Goal: Information Seeking & Learning: Compare options

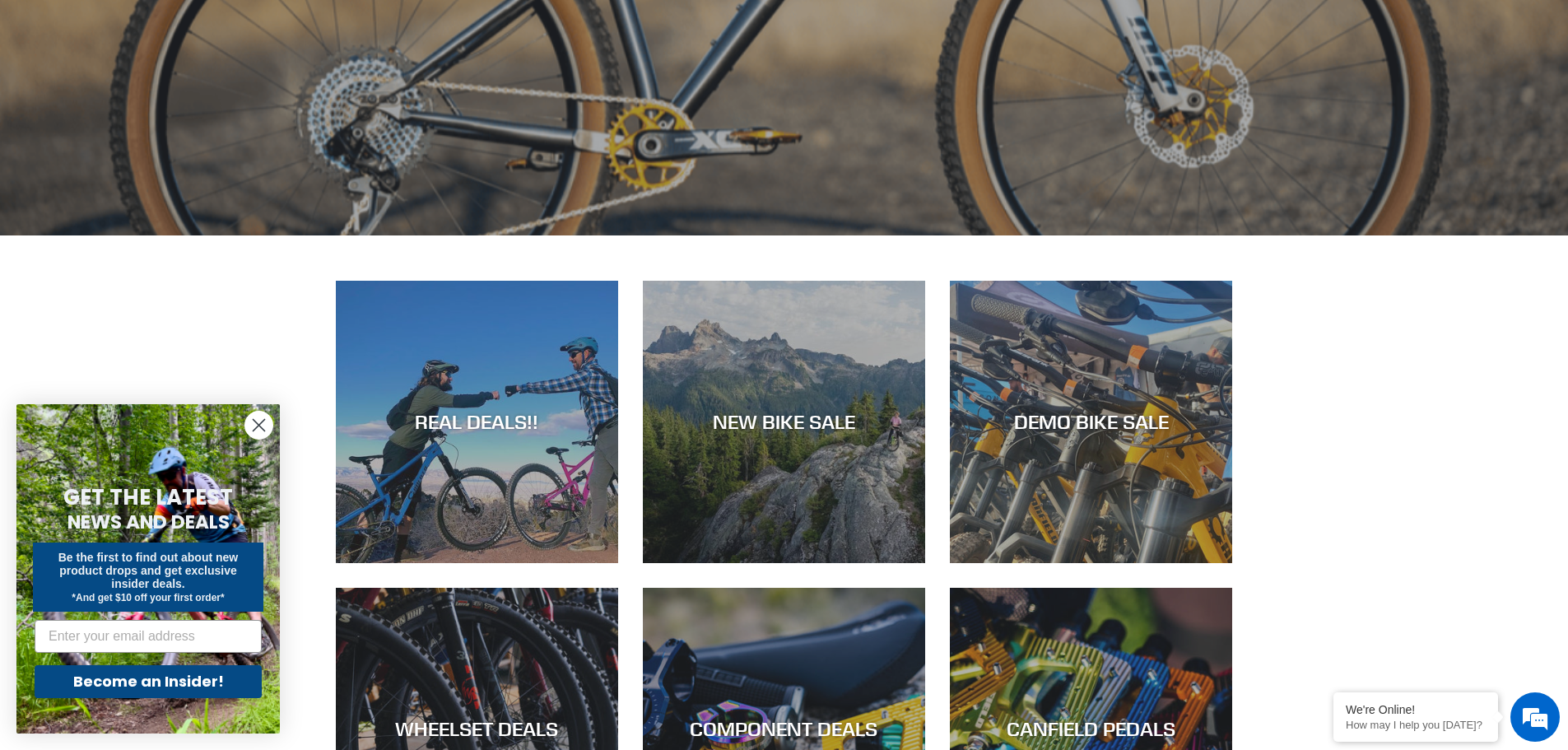
scroll to position [741, 0]
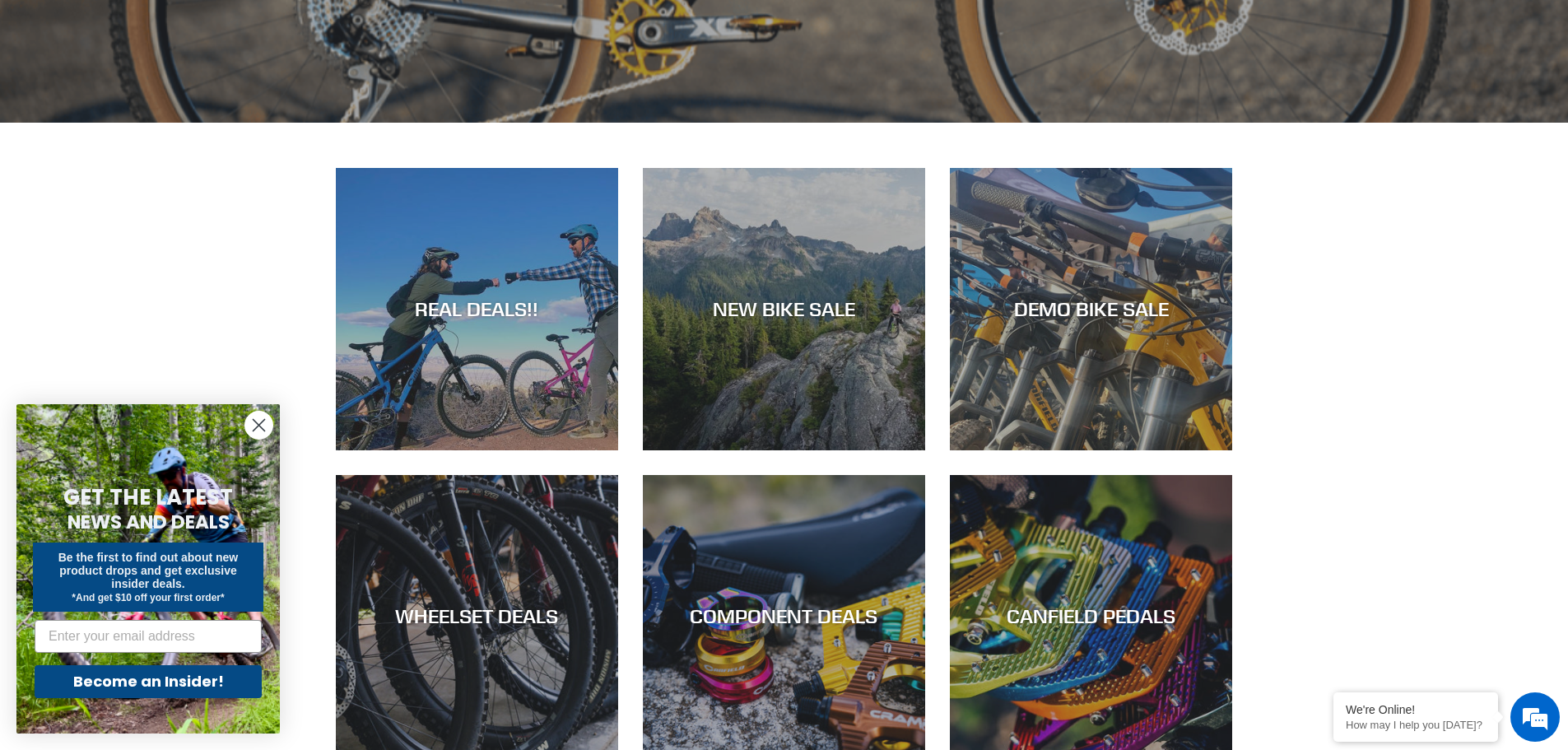
click at [260, 426] on icon "Close dialog" at bounding box center [259, 425] width 12 height 12
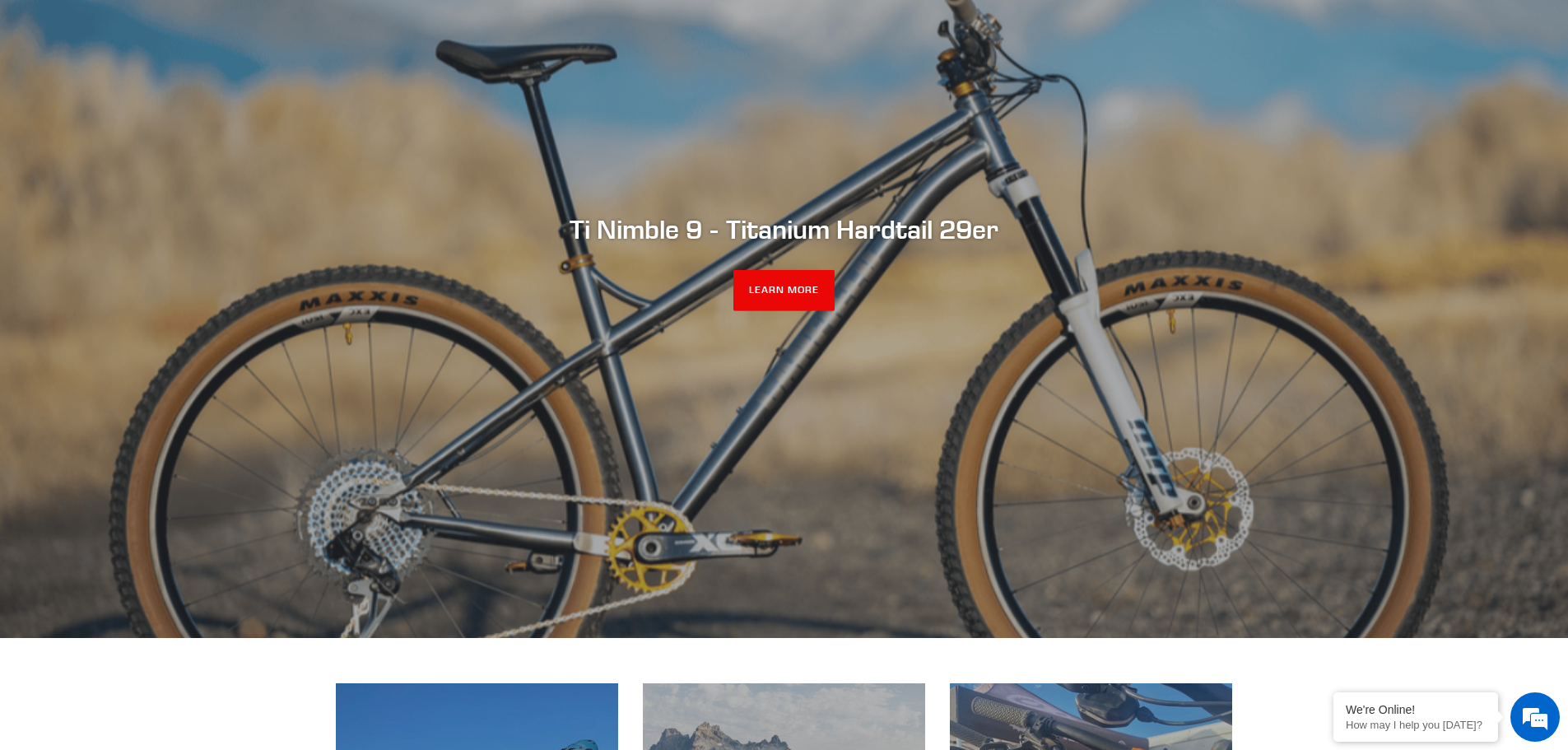
scroll to position [0, 0]
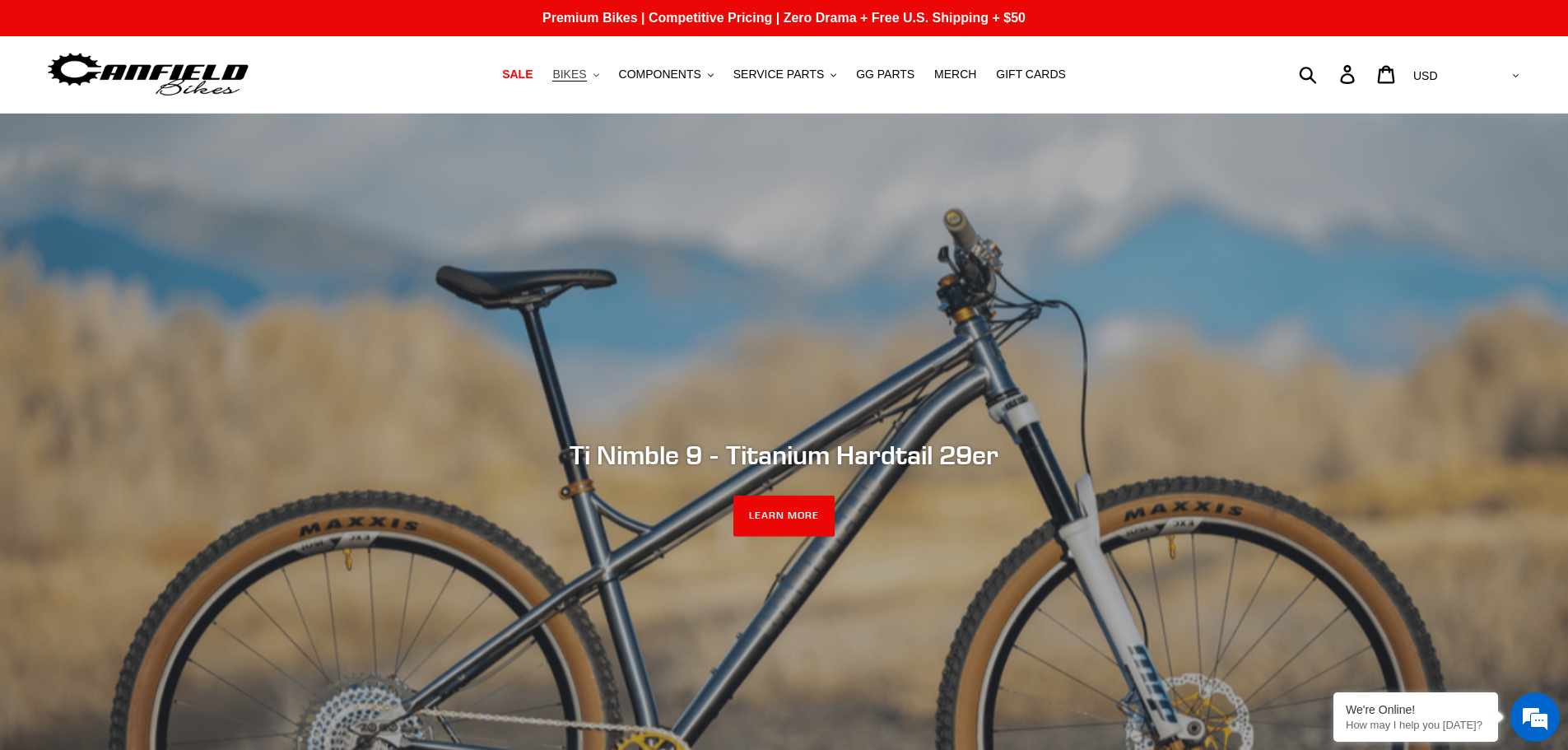
click at [586, 79] on span "BIKES" at bounding box center [569, 74] width 34 height 14
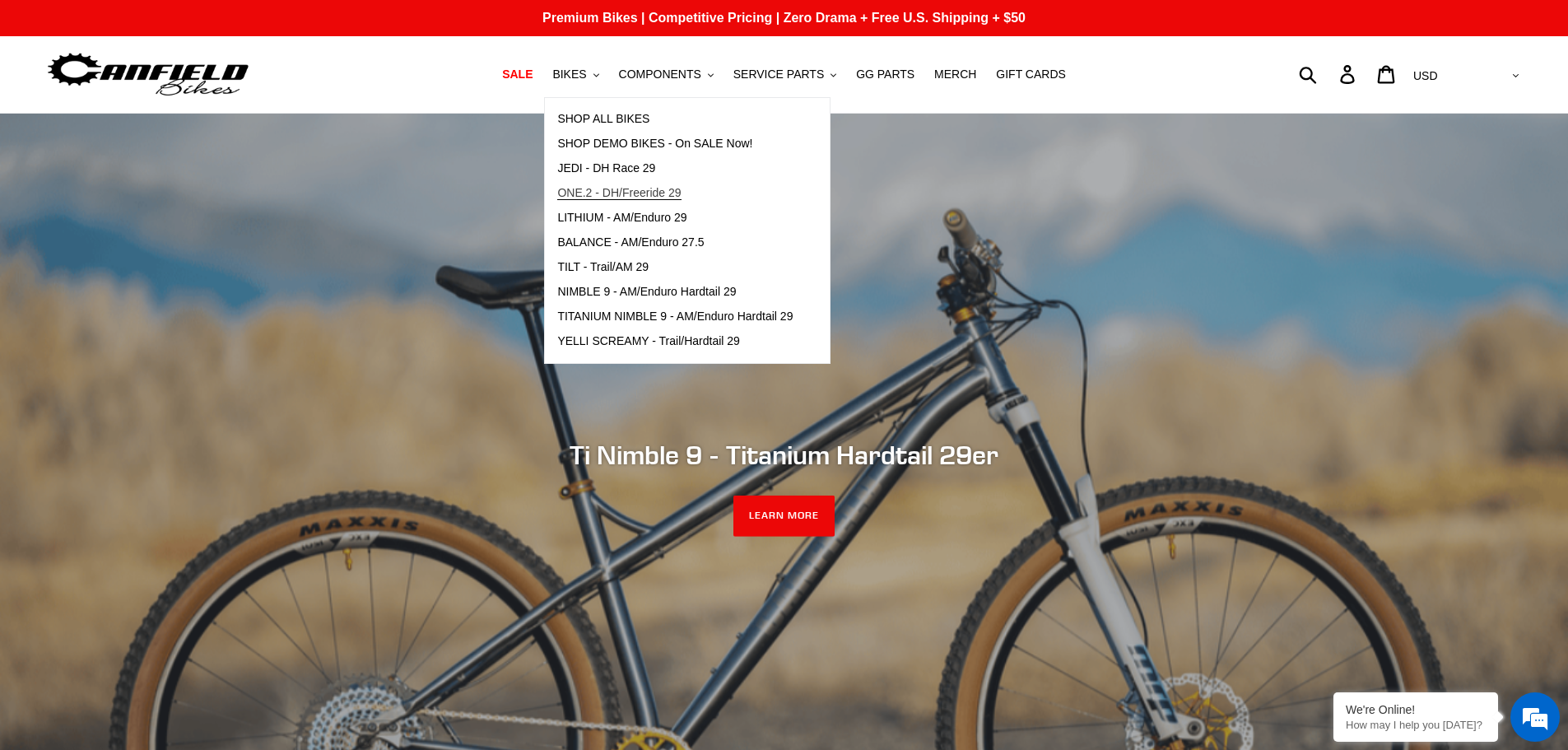
click at [681, 196] on span "ONE.2 - DH/Freeride 29" at bounding box center [619, 193] width 124 height 14
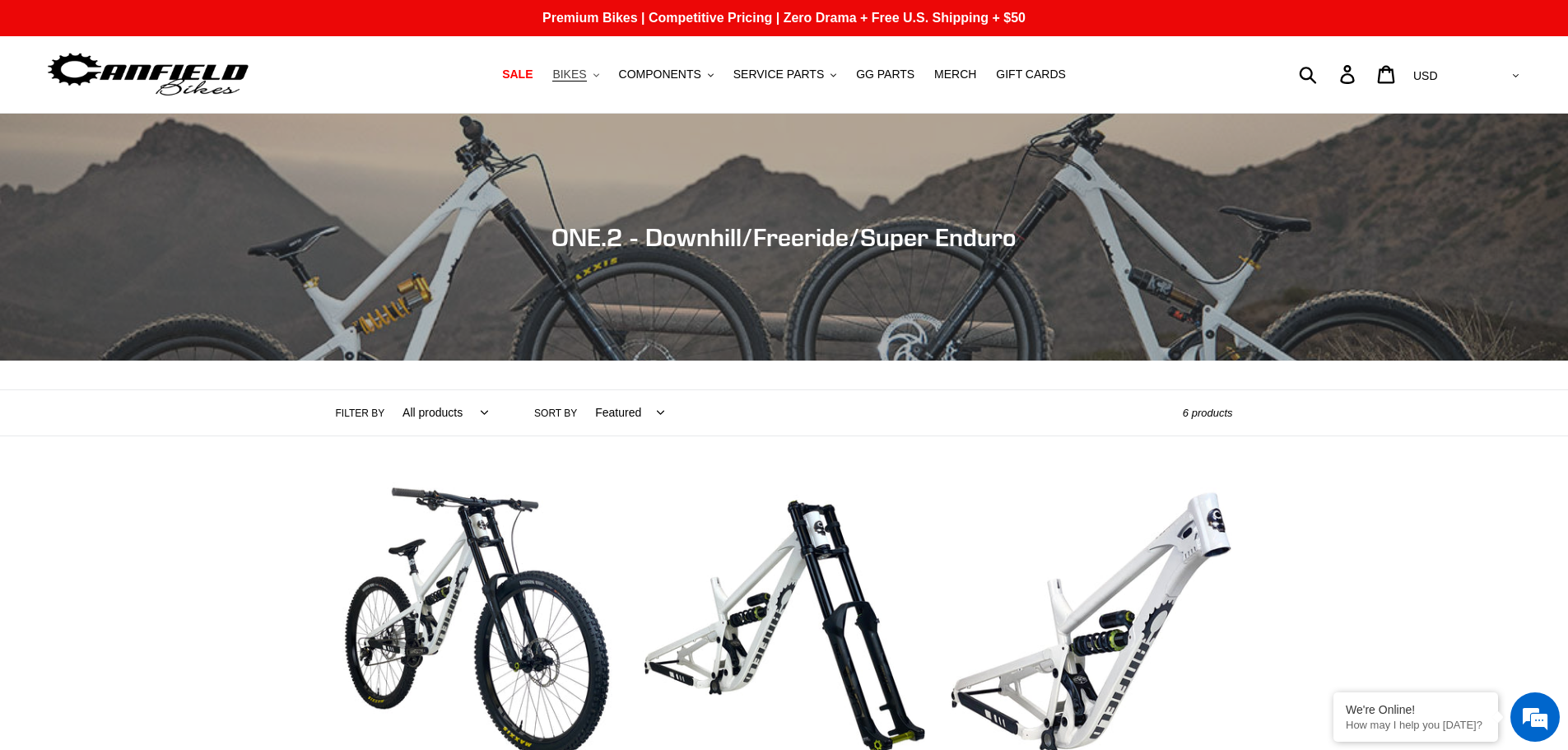
click at [599, 78] on icon ".cls-1{fill:#231f20}" at bounding box center [596, 75] width 5 height 5
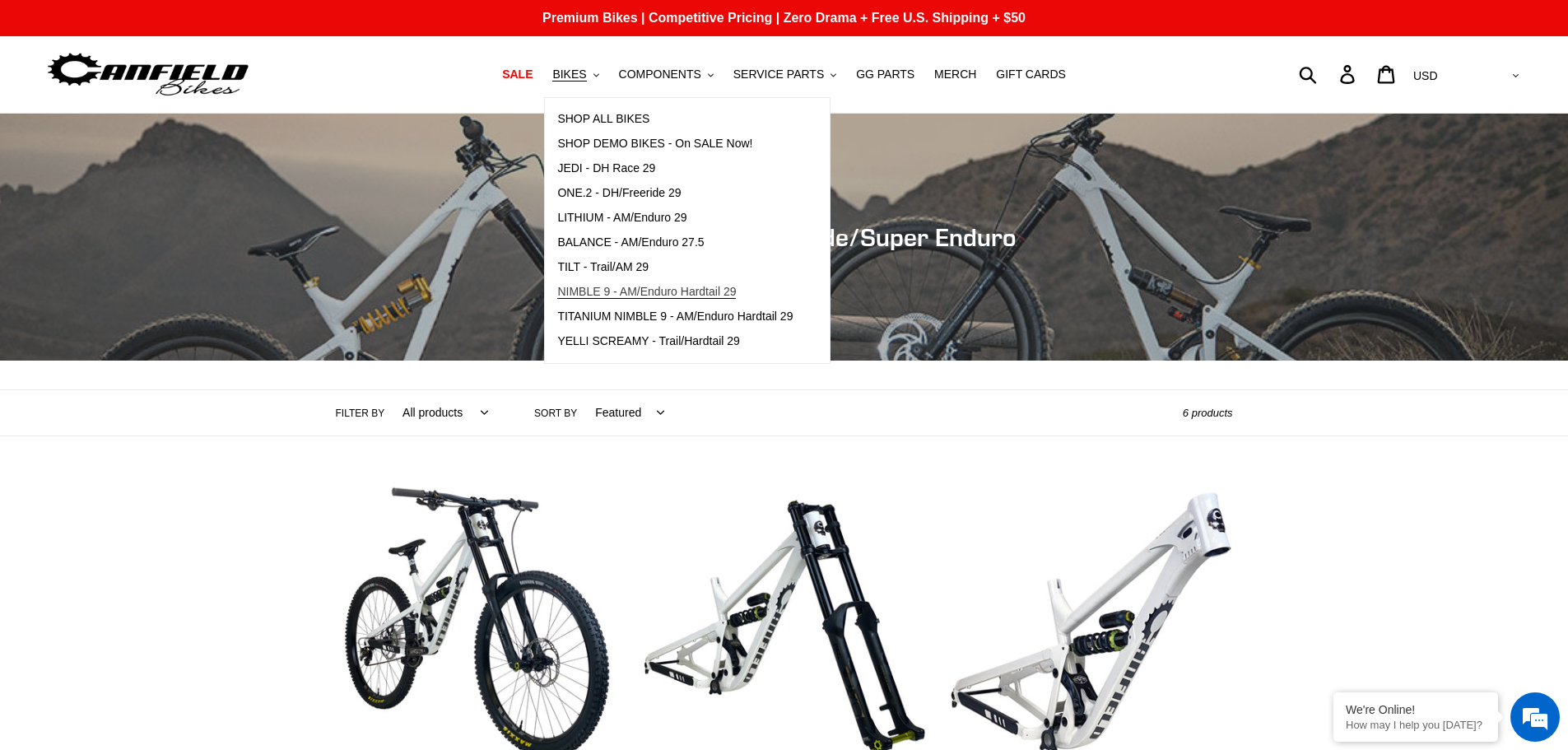
click at [720, 297] on span "NIMBLE 9 - AM/Enduro Hardtail 29" at bounding box center [646, 291] width 179 height 14
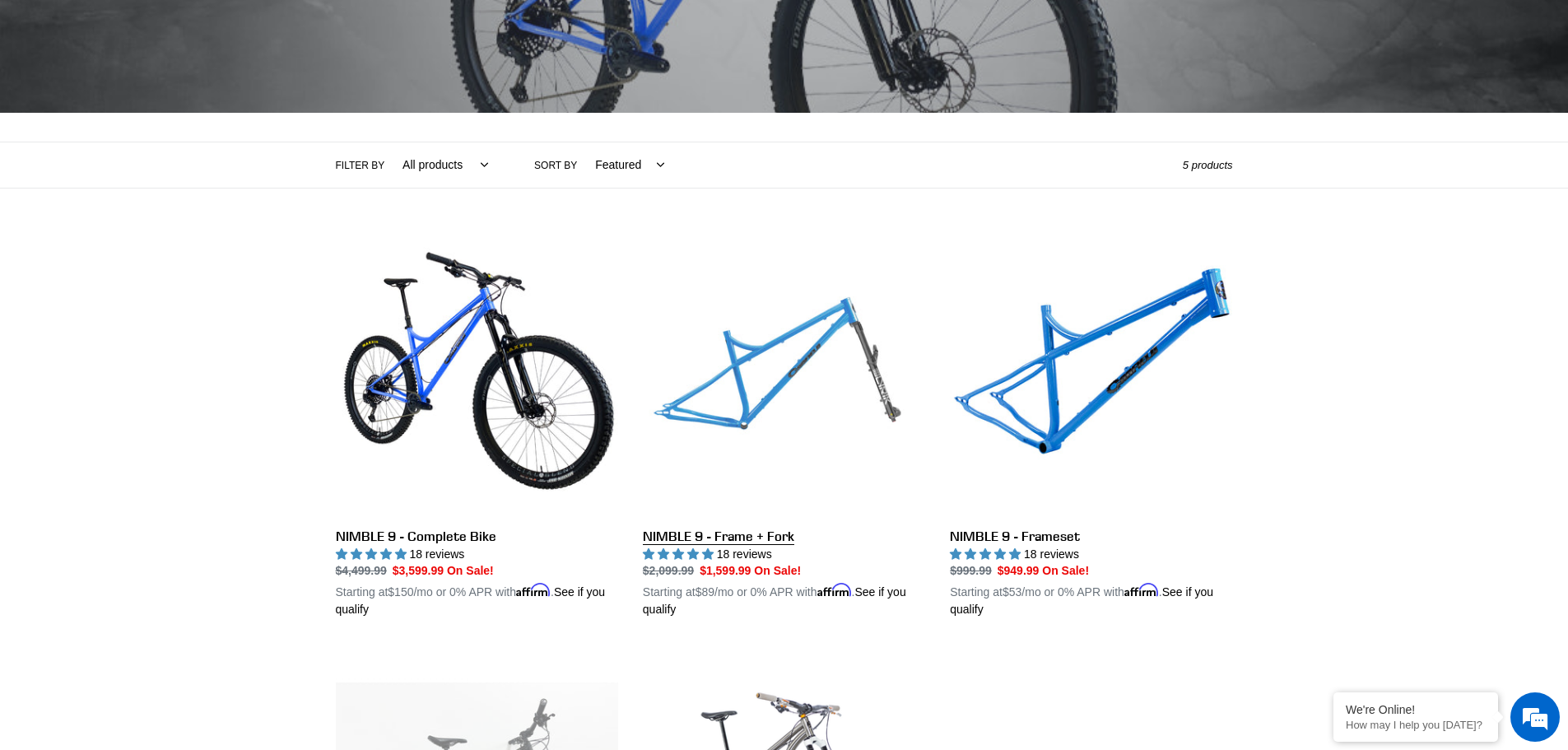
scroll to position [247, 0]
